Goal: Transaction & Acquisition: Purchase product/service

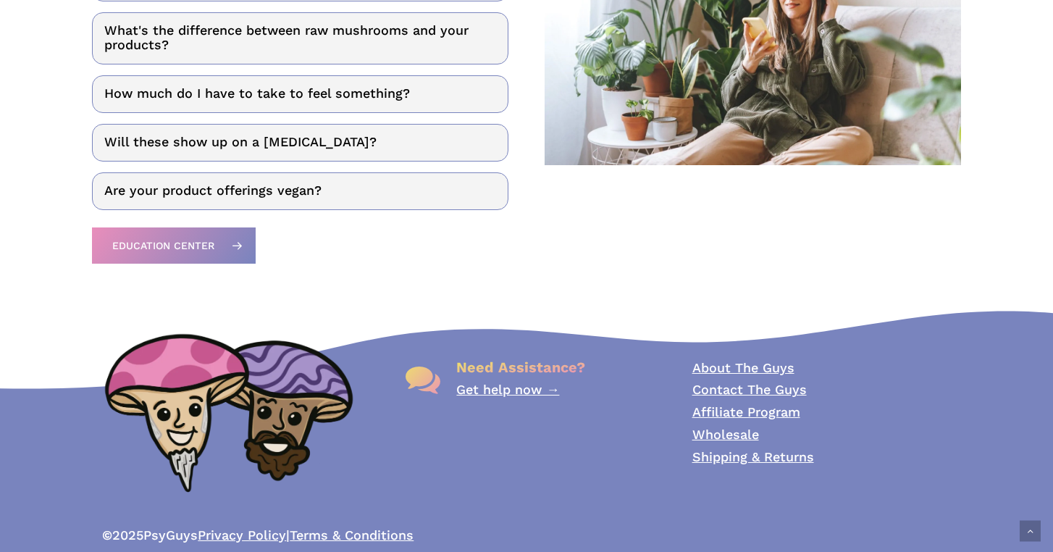
scroll to position [2026, 0]
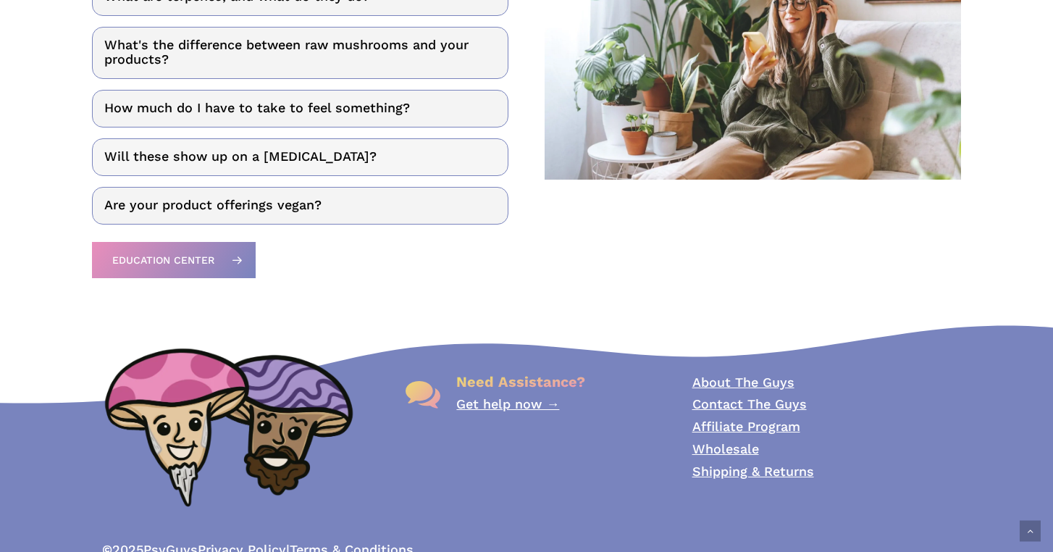
click at [353, 162] on link "Will these show up on a drug test?" at bounding box center [300, 157] width 416 height 38
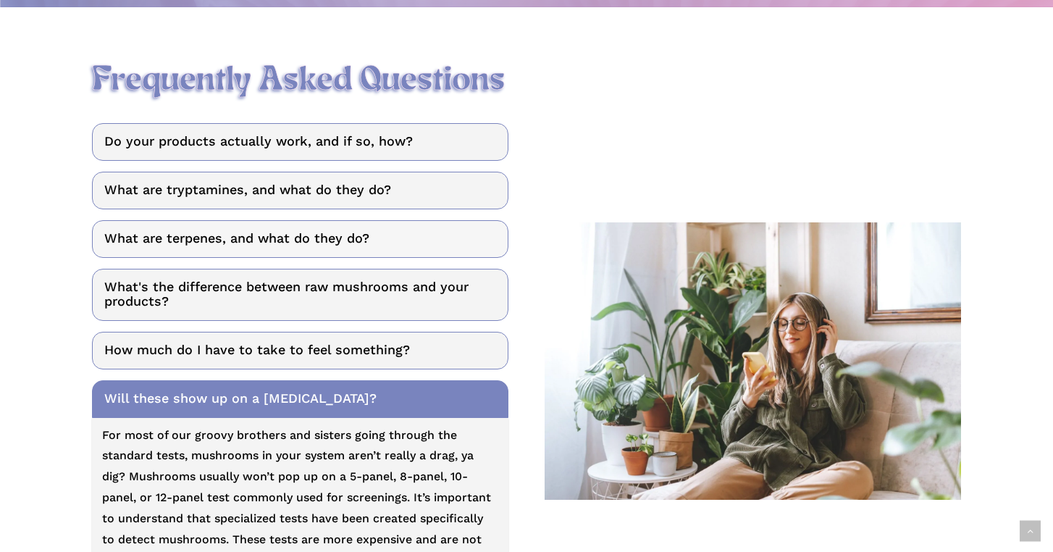
scroll to position [1784, 0]
click at [282, 148] on link "Do your products actually work, and if so, how?" at bounding box center [300, 142] width 416 height 38
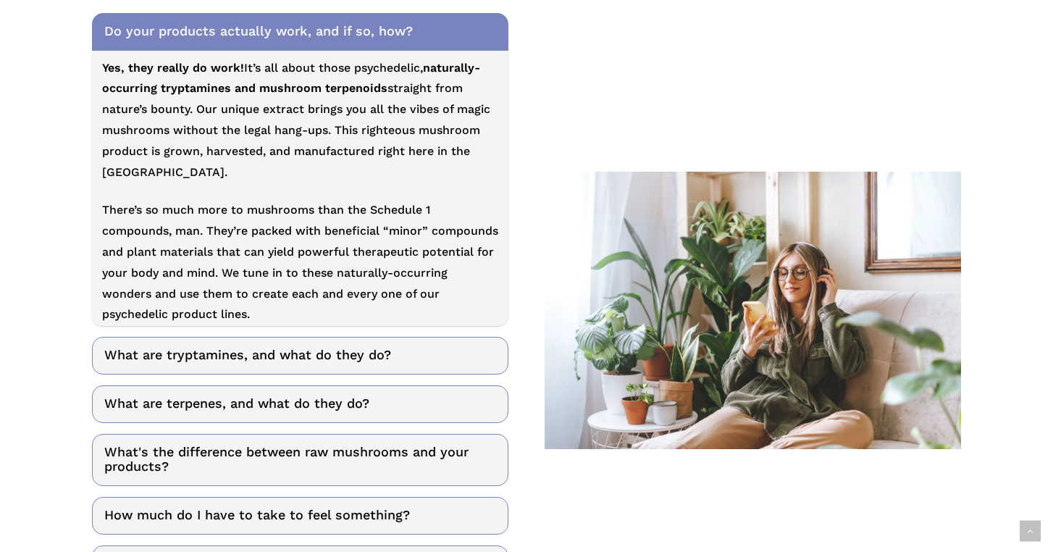
scroll to position [1895, 0]
click at [245, 352] on link "What are tryptamines, and what do they do?" at bounding box center [300, 355] width 416 height 38
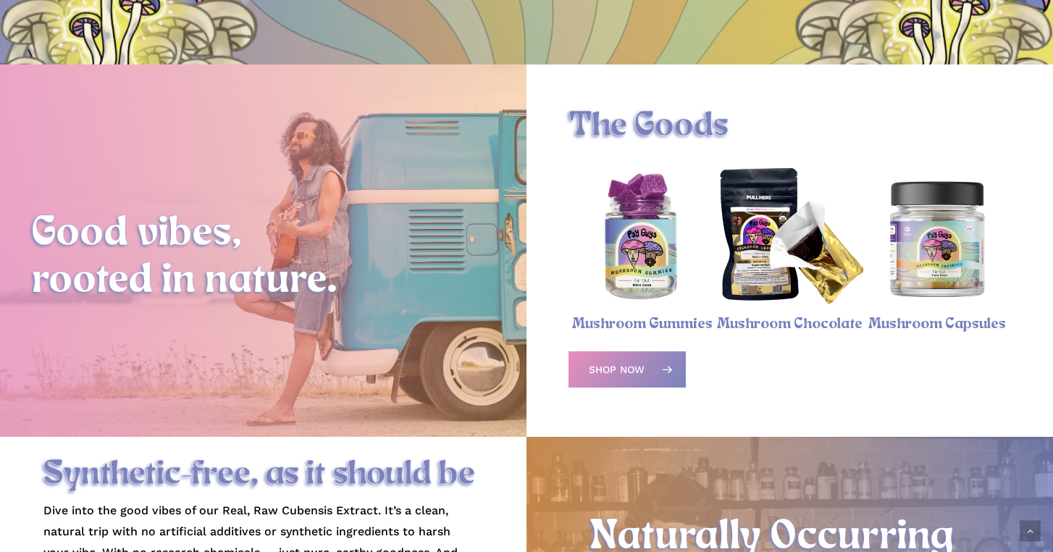
scroll to position [452, 0]
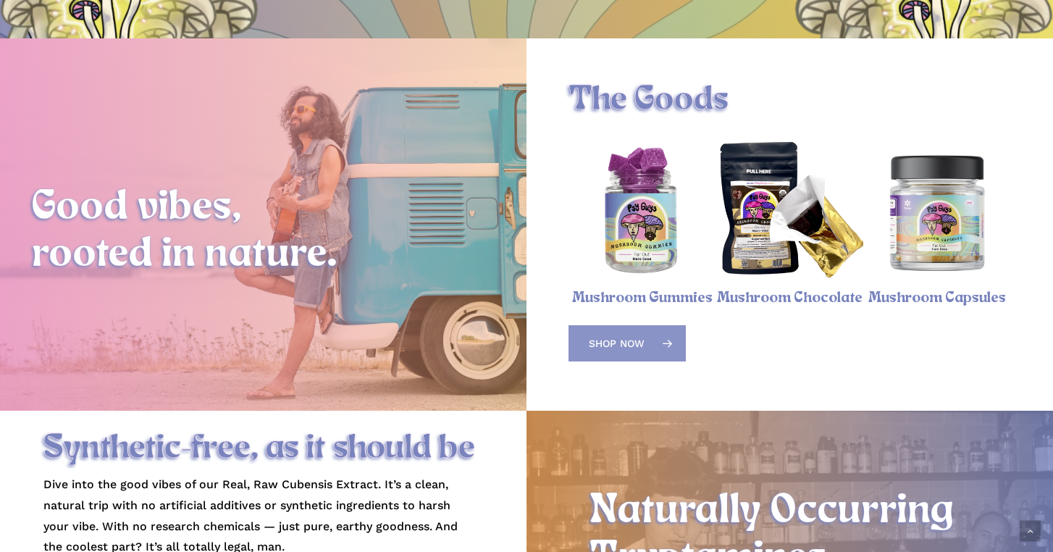
click at [636, 337] on span "Shop Now" at bounding box center [617, 343] width 56 height 14
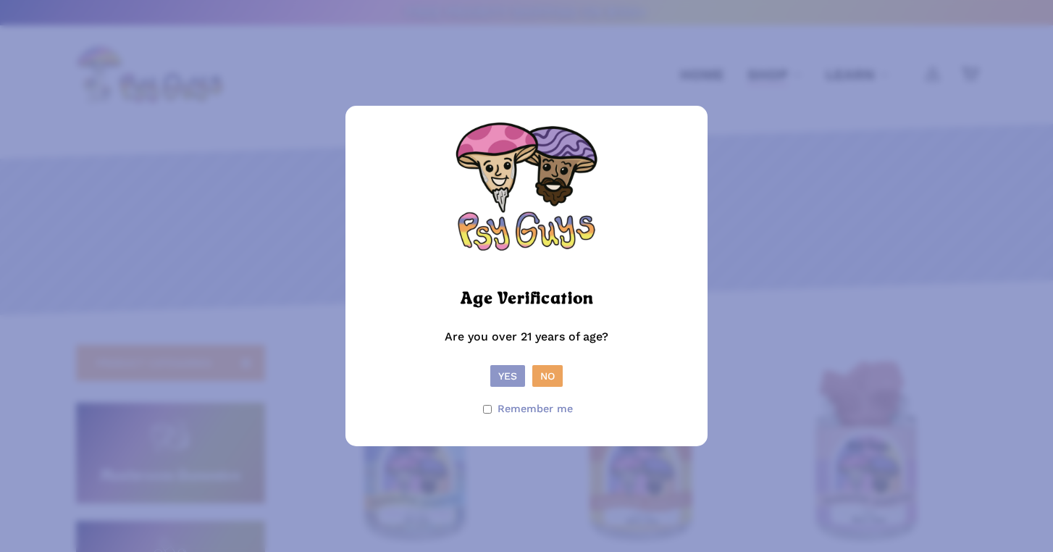
click at [511, 370] on button "Yes" at bounding box center [507, 376] width 35 height 22
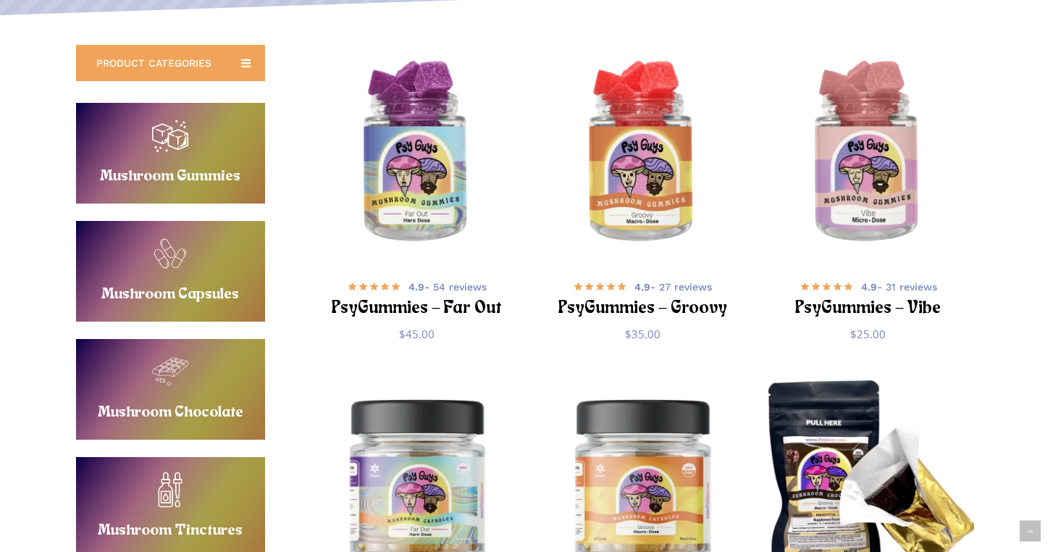
scroll to position [298, 0]
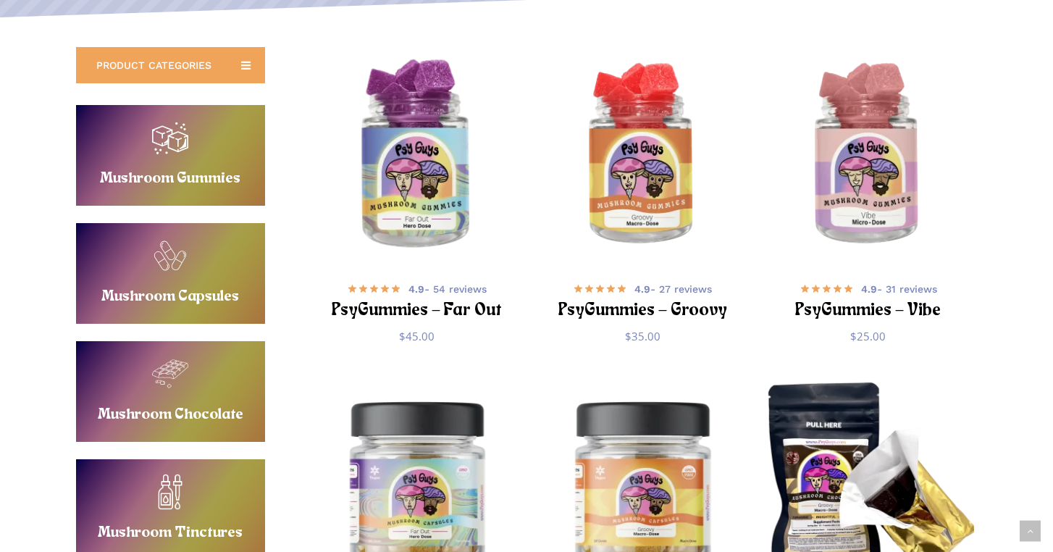
click at [384, 156] on img "PsyGummies - Far Out" at bounding box center [417, 156] width 220 height 220
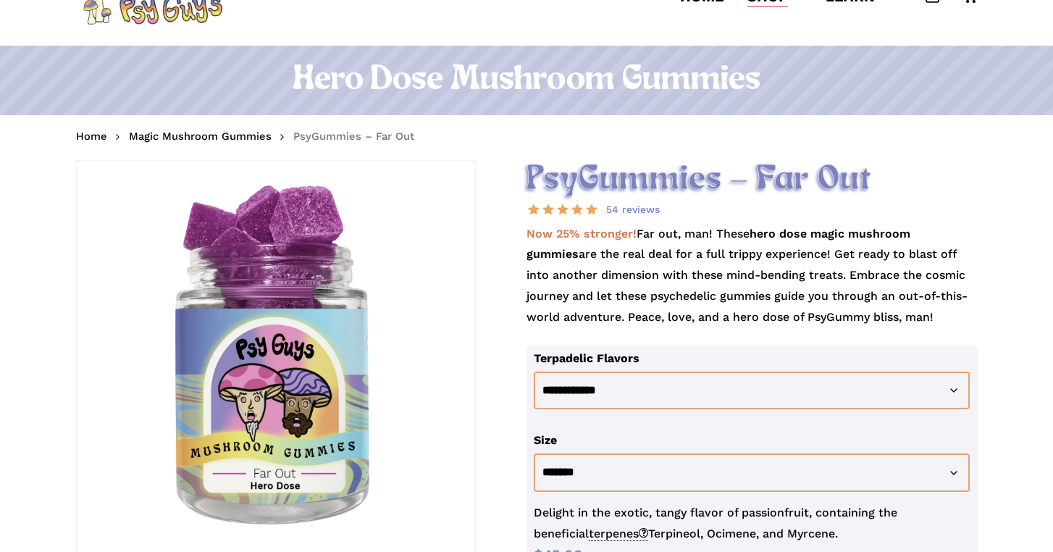
scroll to position [80, 0]
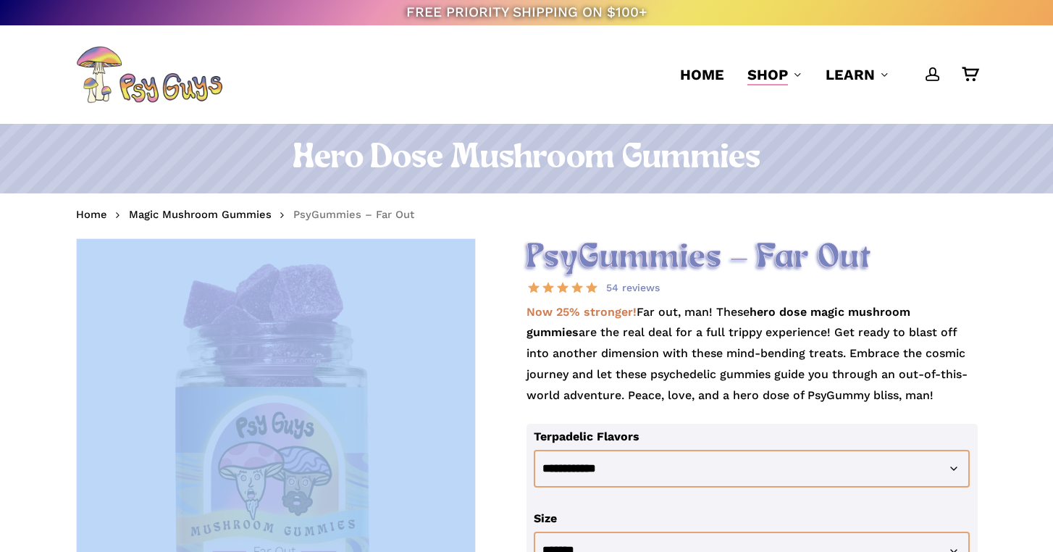
scroll to position [0, 0]
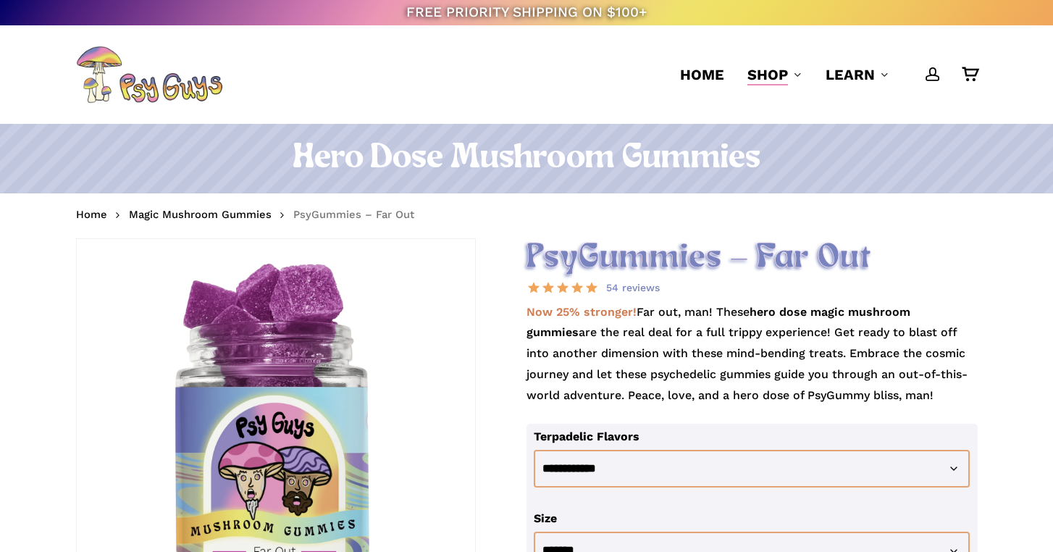
click at [620, 214] on nav "Home Magic Mushroom Gummies PsyGummies – Far Out" at bounding box center [526, 215] width 901 height 23
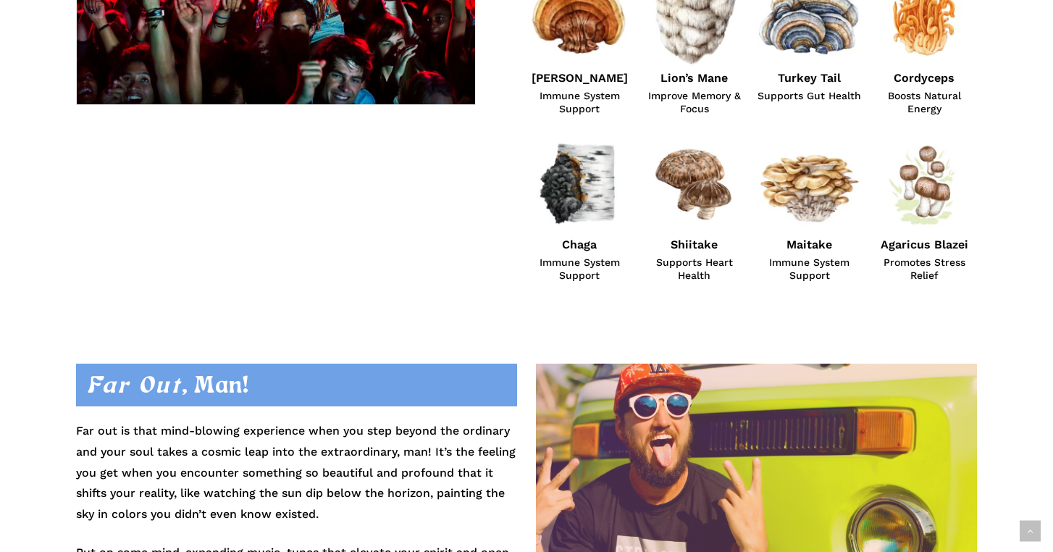
scroll to position [1173, 0]
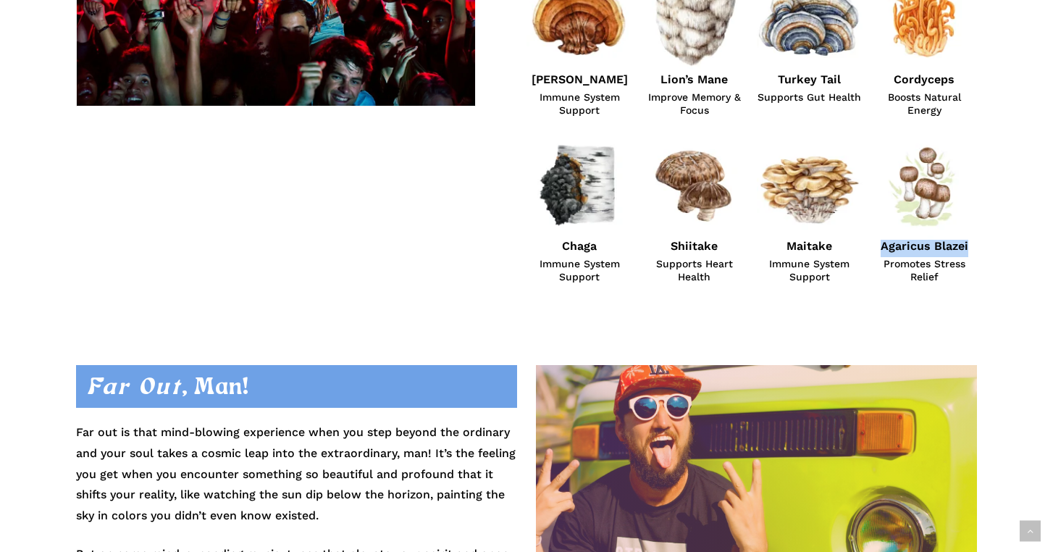
drag, startPoint x: 882, startPoint y: 241, endPoint x: 998, endPoint y: 238, distance: 116.6
copy strong "Agaricus Blazei"
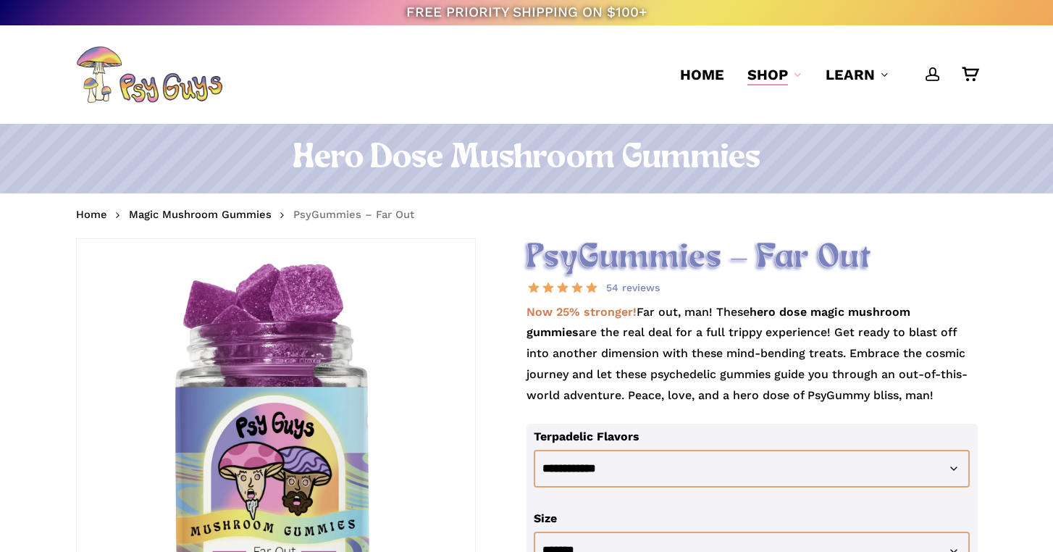
scroll to position [0, 0]
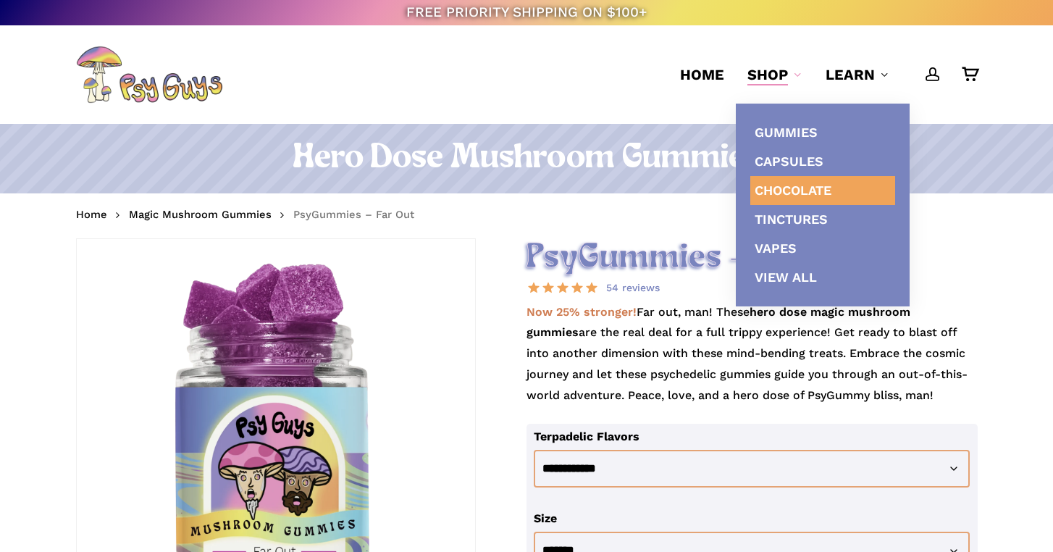
click at [802, 187] on span "Chocolate" at bounding box center [792, 189] width 77 height 15
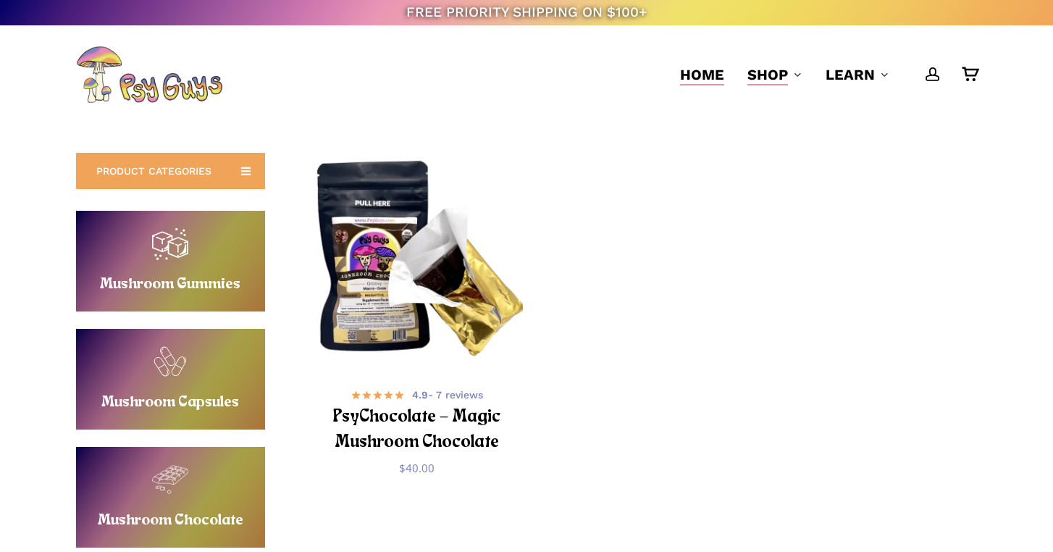
click at [706, 70] on span "Home" at bounding box center [702, 74] width 44 height 17
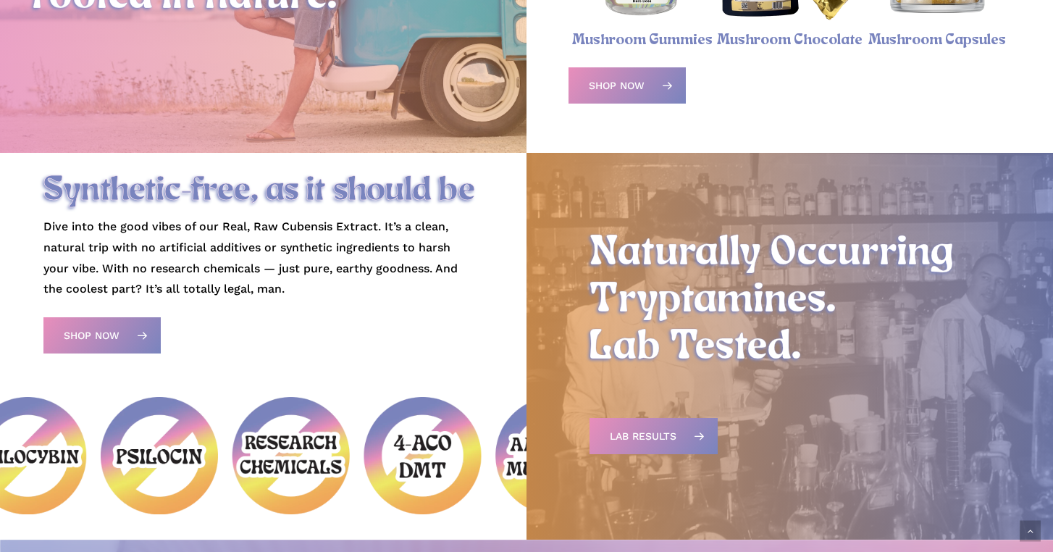
scroll to position [410, 0]
